Goal: Information Seeking & Learning: Check status

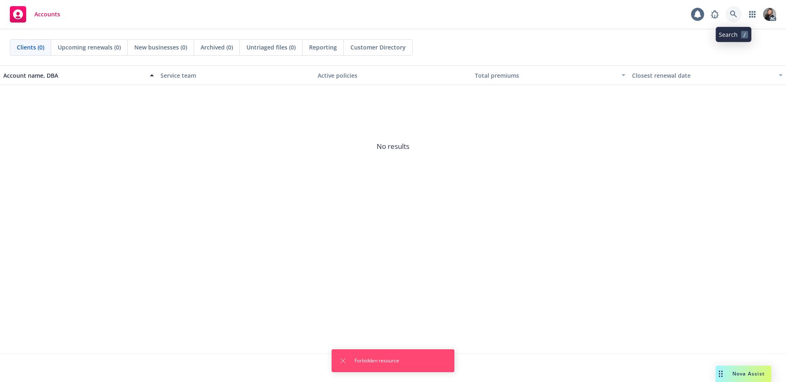
click at [738, 11] on link at bounding box center [733, 14] width 16 height 16
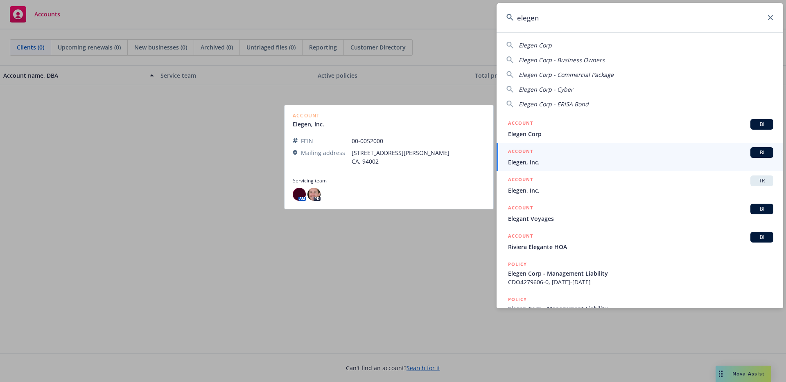
type input "elegen"
click at [554, 157] on div "ACCOUNT BI" at bounding box center [640, 152] width 265 height 11
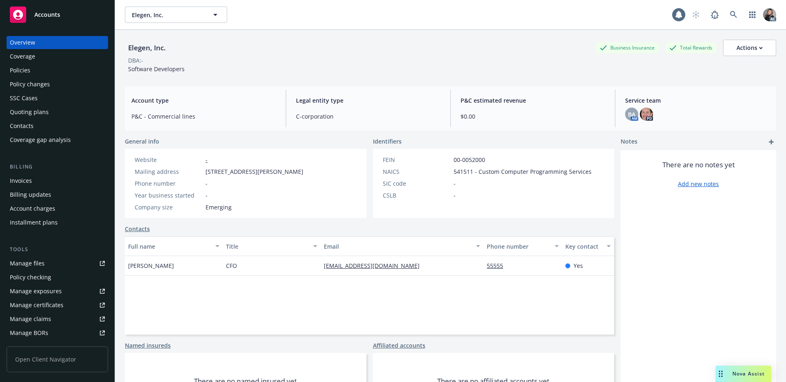
click at [30, 71] on div "Policies" at bounding box center [57, 70] width 95 height 13
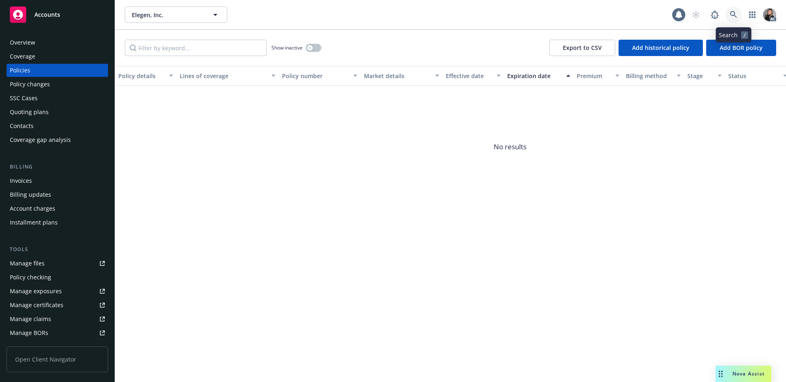
click at [733, 14] on icon at bounding box center [732, 14] width 7 height 7
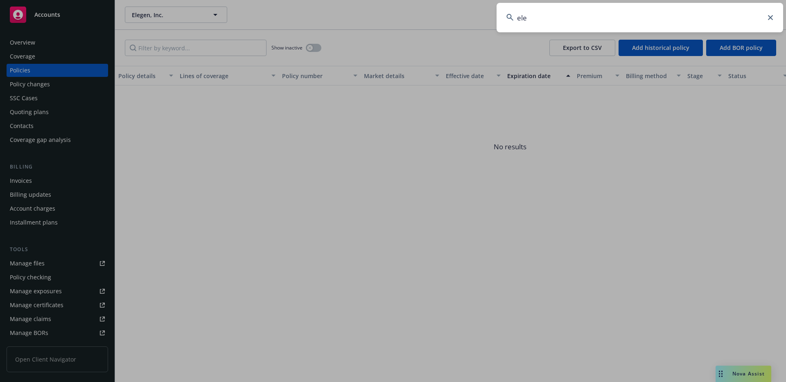
type input "eleg"
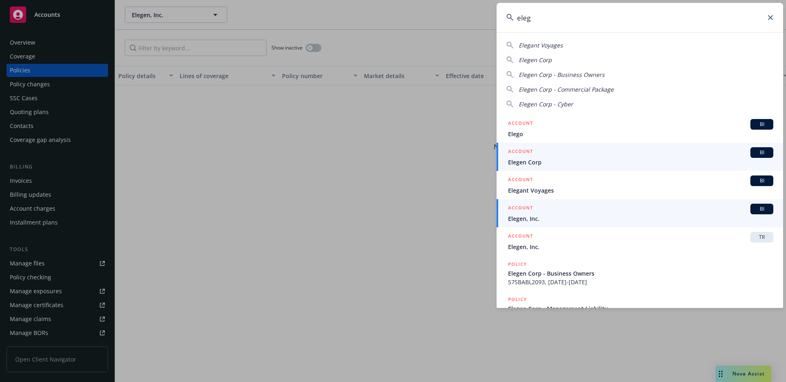
click at [558, 218] on span "Elegen, Inc." at bounding box center [640, 218] width 265 height 9
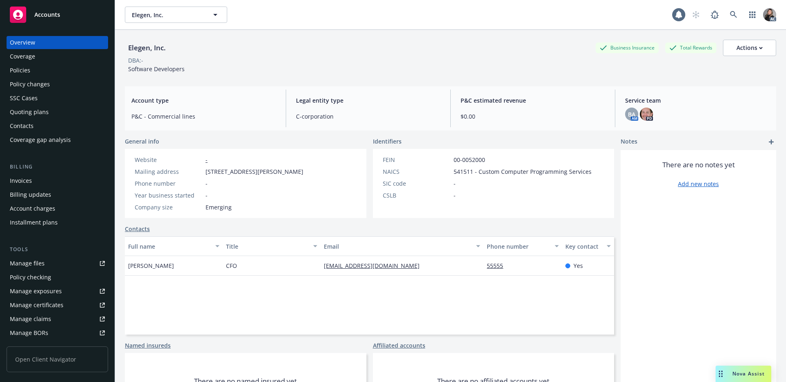
click at [42, 68] on div "Policies" at bounding box center [57, 70] width 95 height 13
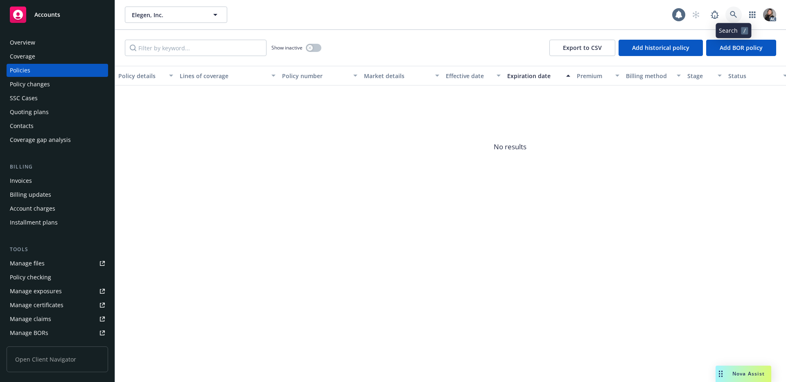
click at [733, 15] on icon at bounding box center [732, 14] width 7 height 7
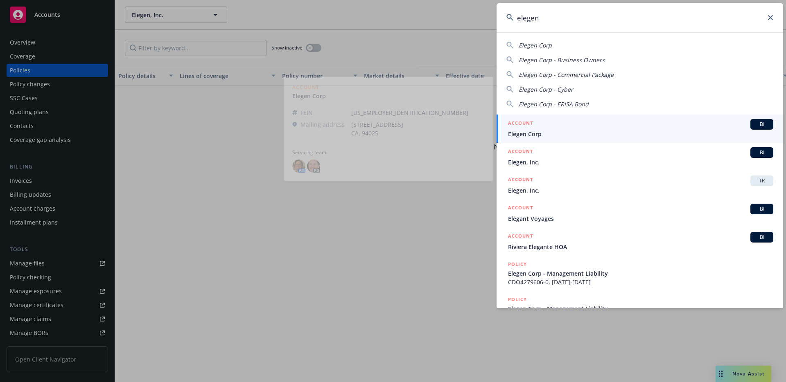
type input "elegen"
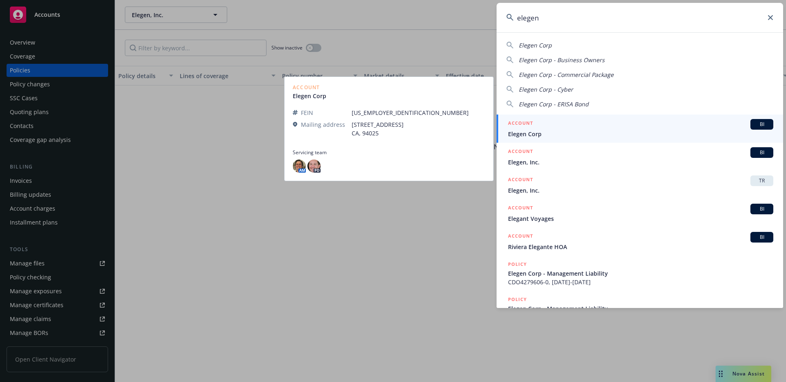
click at [673, 126] on div "ACCOUNT BI" at bounding box center [640, 124] width 265 height 11
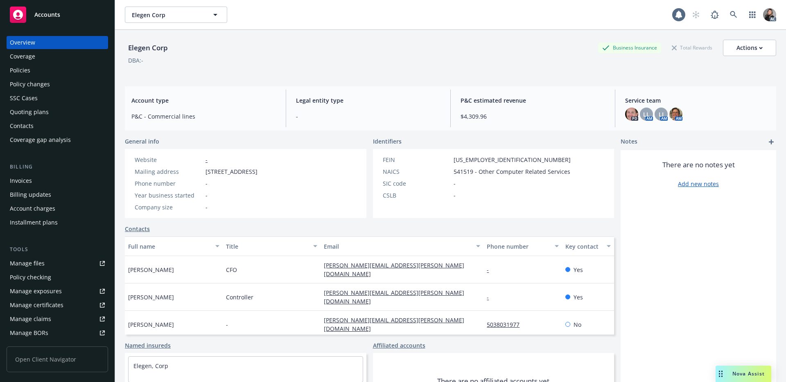
click at [27, 72] on div "Policies" at bounding box center [20, 70] width 20 height 13
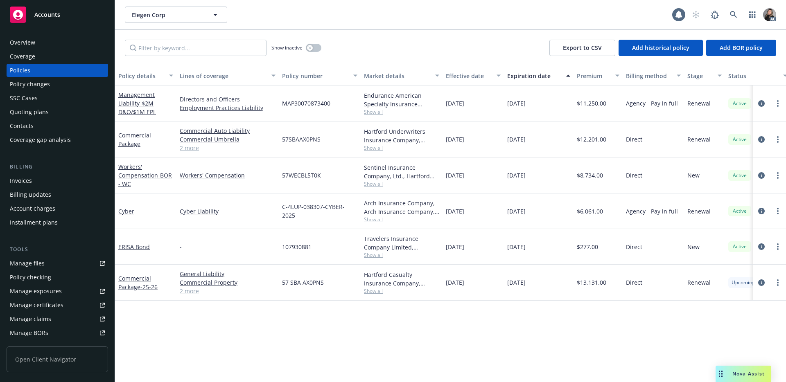
scroll to position [2, 0]
click at [27, 43] on div "Overview" at bounding box center [22, 40] width 25 height 13
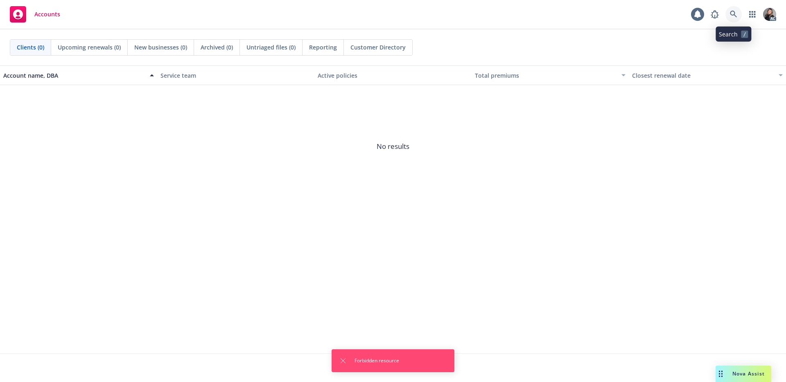
click at [732, 16] on icon at bounding box center [732, 14] width 7 height 7
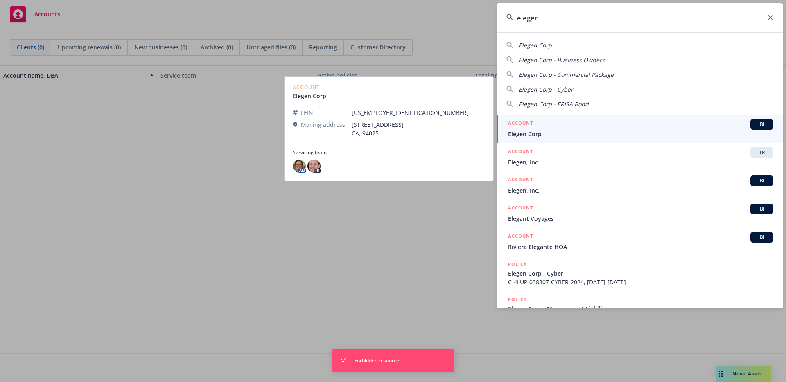
type input "elegen"
click at [649, 131] on span "Elegen Corp" at bounding box center [640, 134] width 265 height 9
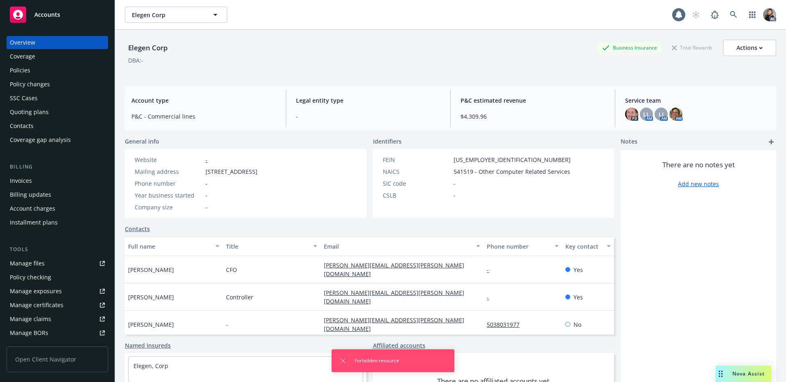
click at [178, 47] on div "Elegen Corp Business Insurance Total Rewards Actions" at bounding box center [450, 48] width 651 height 16
drag, startPoint x: 183, startPoint y: 49, endPoint x: 123, endPoint y: 47, distance: 60.2
click at [123, 47] on div "Elegen Corp Business Insurance Total Rewards Actions DBA: - Account type P&C - …" at bounding box center [450, 221] width 671 height 382
copy div "Elegen Corp"
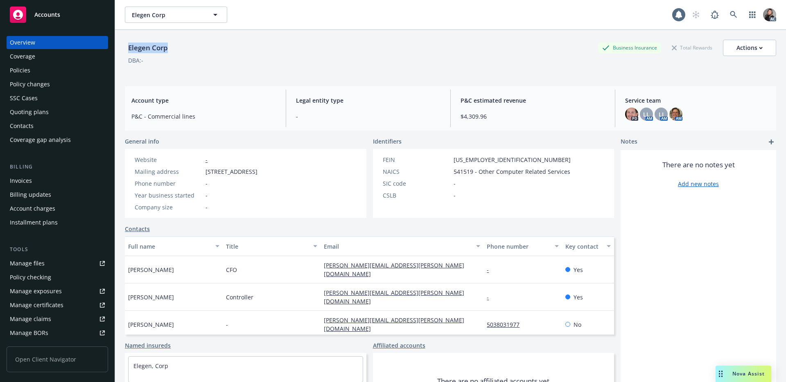
click at [26, 70] on div "Policies" at bounding box center [20, 70] width 20 height 13
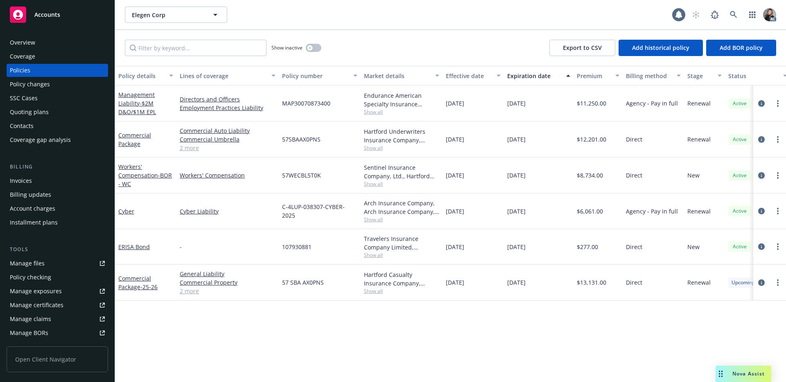
click at [764, 173] on icon "circleInformation" at bounding box center [761, 175] width 7 height 7
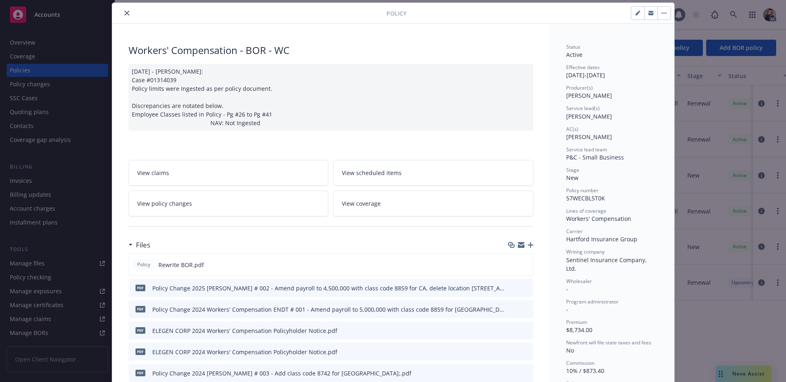
scroll to position [29, 0]
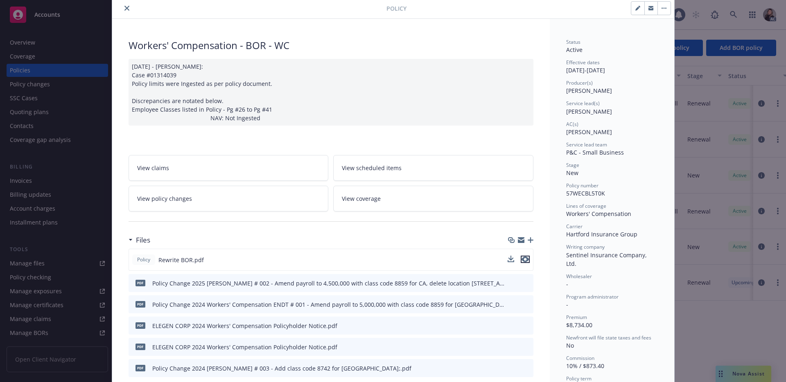
click at [523, 259] on icon "preview file" at bounding box center [524, 260] width 7 height 6
drag, startPoint x: 568, startPoint y: 68, endPoint x: 644, endPoint y: 72, distance: 76.2
click at [644, 72] on div "Effective dates [DATE] - [DATE]" at bounding box center [612, 65] width 92 height 16
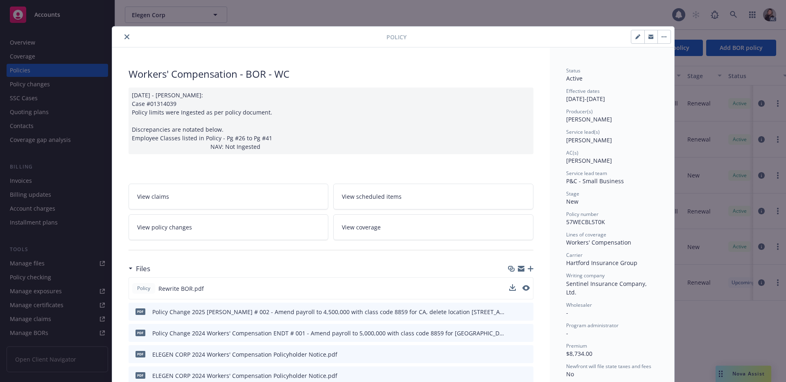
click at [125, 36] on icon "close" at bounding box center [126, 36] width 5 height 5
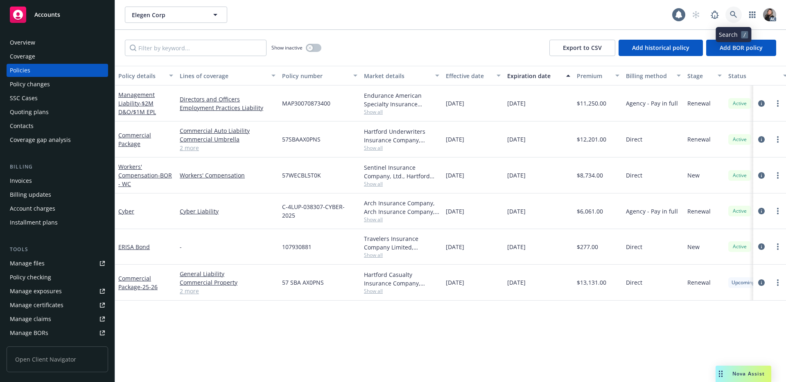
click at [737, 13] on link at bounding box center [733, 15] width 16 height 16
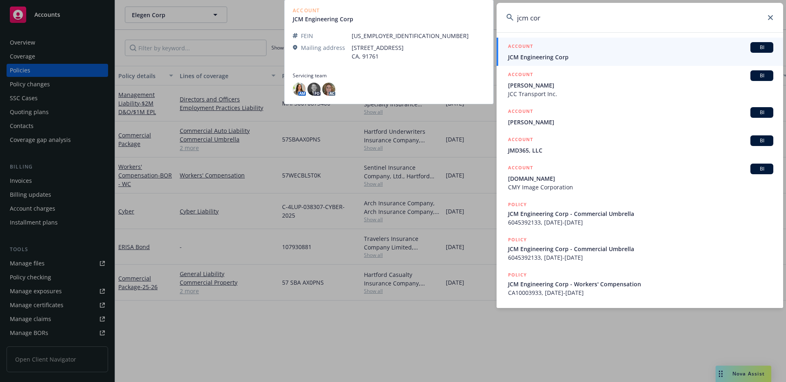
type input "jcm cor"
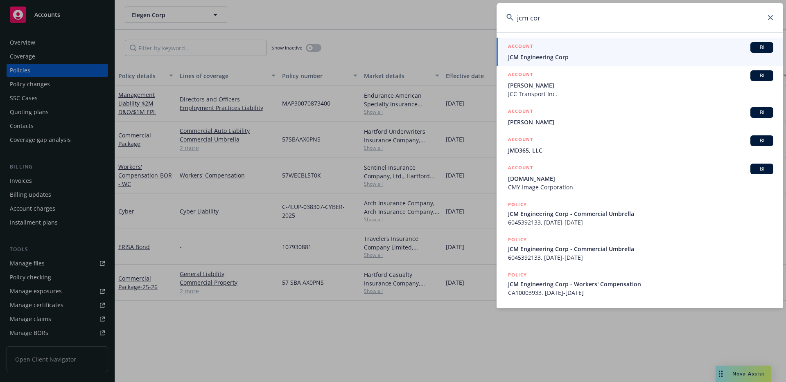
click at [547, 50] on div "ACCOUNT BI" at bounding box center [640, 47] width 265 height 11
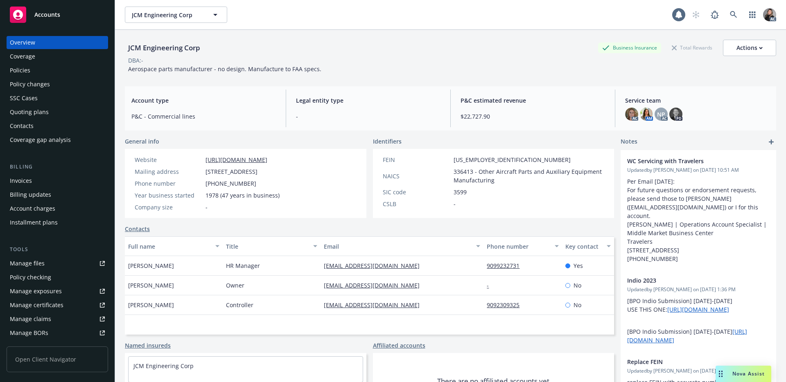
click at [26, 70] on div "Policies" at bounding box center [20, 70] width 20 height 13
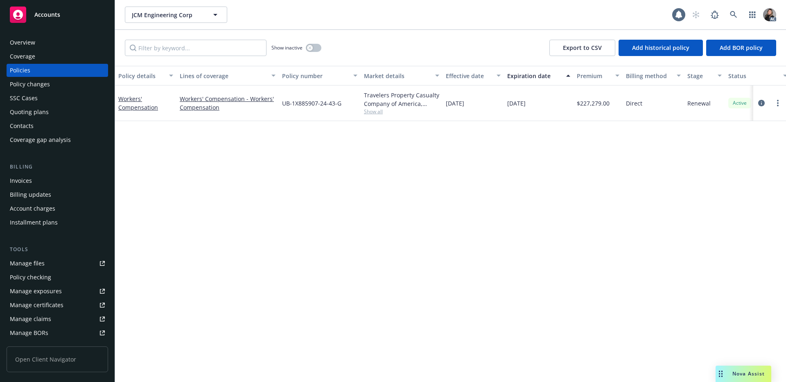
click at [484, 161] on div "Policy details Lines of coverage Policy number Market details Effective date Ex…" at bounding box center [450, 224] width 671 height 316
click at [40, 42] on div "Overview" at bounding box center [57, 42] width 95 height 13
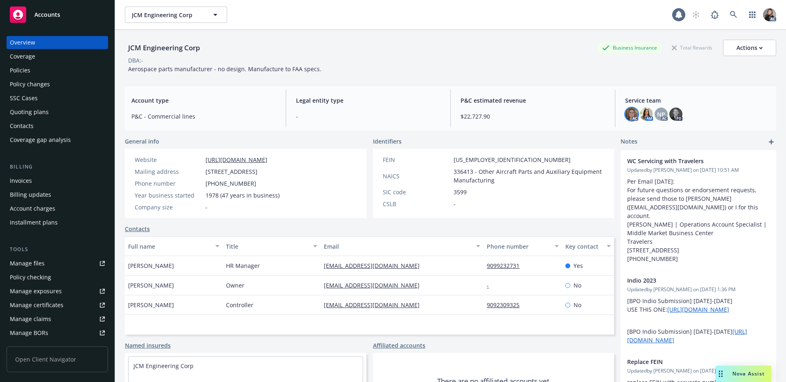
click at [625, 113] on img at bounding box center [631, 114] width 13 height 13
click at [639, 114] on img at bounding box center [645, 114] width 13 height 13
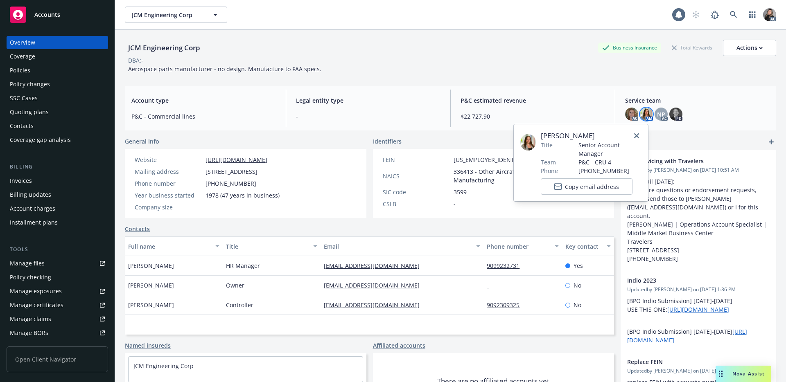
click at [541, 141] on span "Title" at bounding box center [546, 145] width 12 height 9
click at [639, 135] on link "close" at bounding box center [636, 136] width 10 height 10
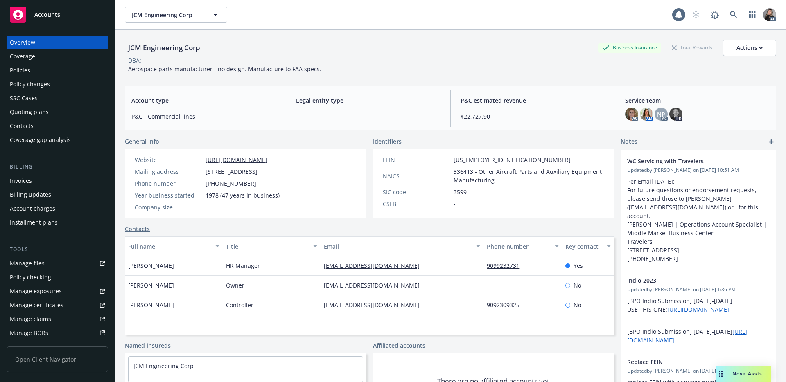
click at [178, 103] on span "Account type" at bounding box center [203, 100] width 144 height 9
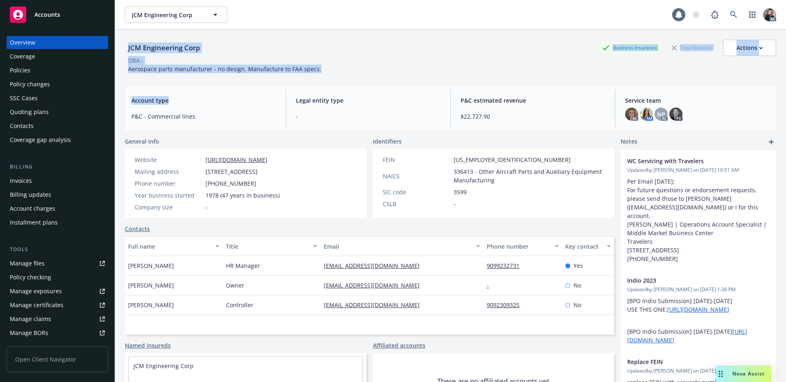
drag, startPoint x: 185, startPoint y: 99, endPoint x: 128, endPoint y: 50, distance: 74.2
click at [128, 50] on div "JCM Engineering Corp Business Insurance Total Rewards Actions DBA: - Aerospace …" at bounding box center [450, 216] width 651 height 372
click at [164, 54] on div "JCM Engineering Corp" at bounding box center [164, 48] width 79 height 16
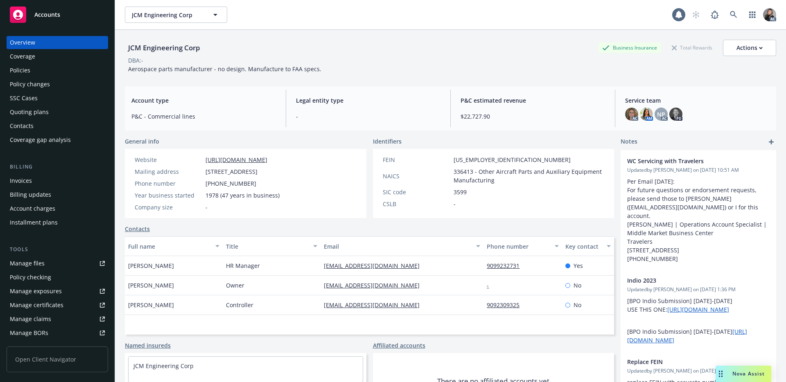
click at [217, 70] on span "Aerospace parts manufacturer - no design. Manufacture to FAA specs." at bounding box center [224, 69] width 193 height 8
click at [42, 109] on div "Quoting plans" at bounding box center [29, 112] width 39 height 13
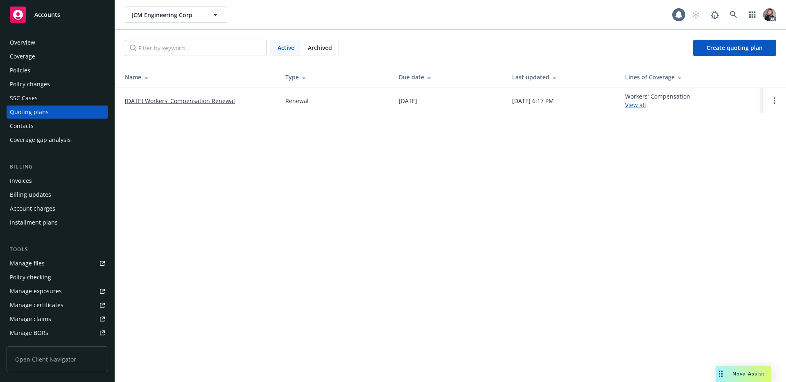
click at [635, 106] on link "View all" at bounding box center [635, 105] width 21 height 8
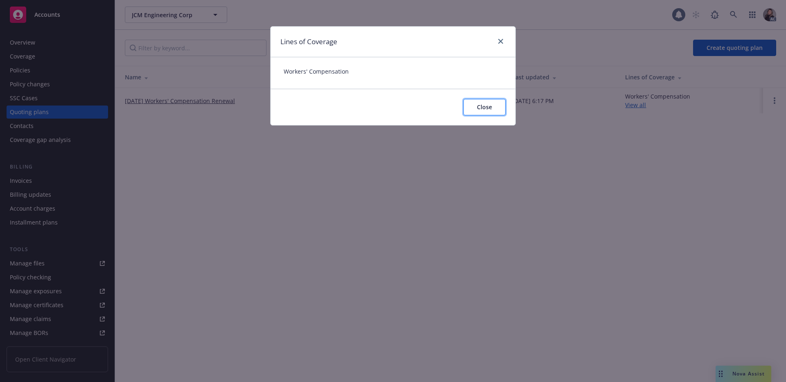
click at [482, 109] on span "Close" at bounding box center [484, 107] width 15 height 8
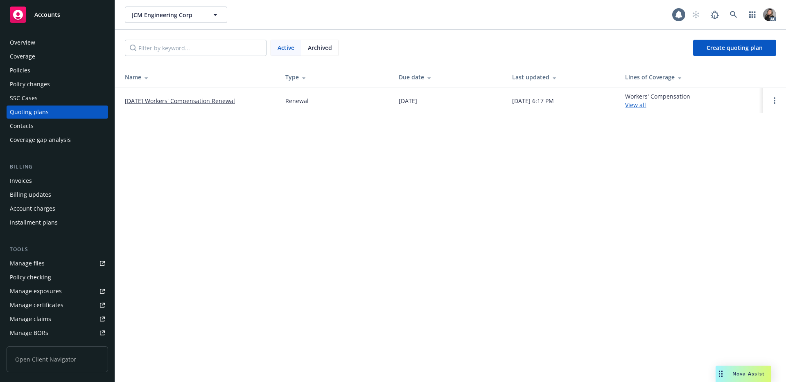
click at [196, 101] on link "[DATE] Workers' Compensation Renewal" at bounding box center [180, 101] width 110 height 9
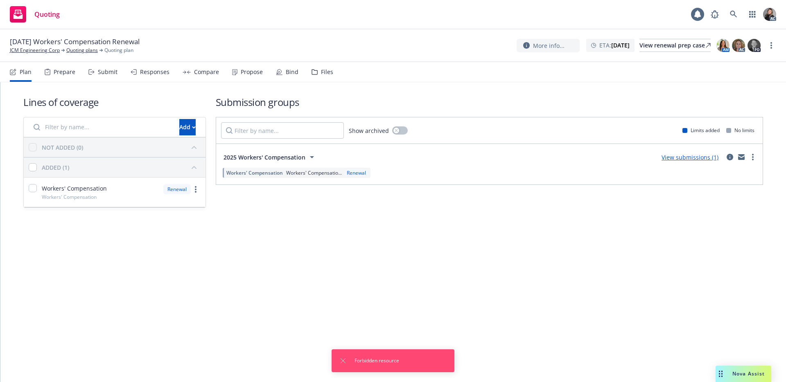
click at [682, 155] on link "View submissions (1)" at bounding box center [689, 157] width 57 height 8
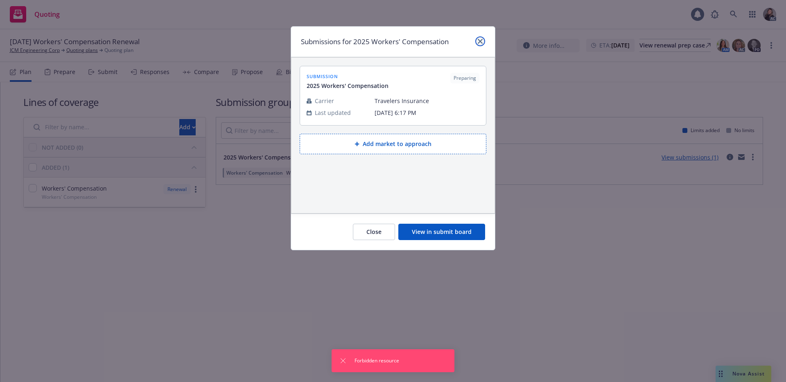
click at [478, 40] on icon "close" at bounding box center [479, 41] width 5 height 5
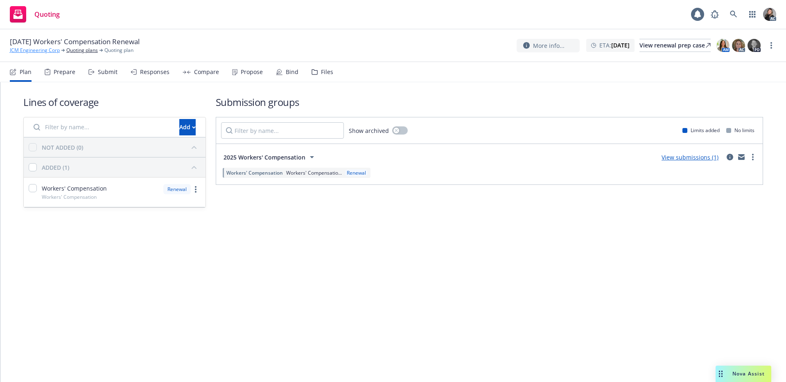
click at [39, 51] on link "JCM Engineering Corp" at bounding box center [35, 50] width 50 height 7
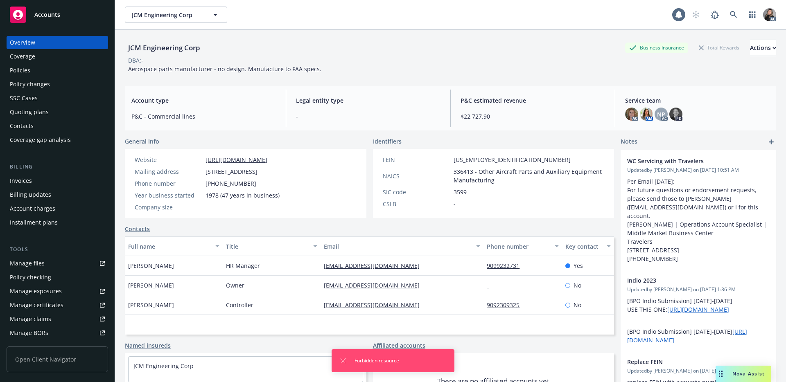
click at [29, 66] on div "Policies" at bounding box center [20, 70] width 20 height 13
